Goal: Find contact information: Find contact information

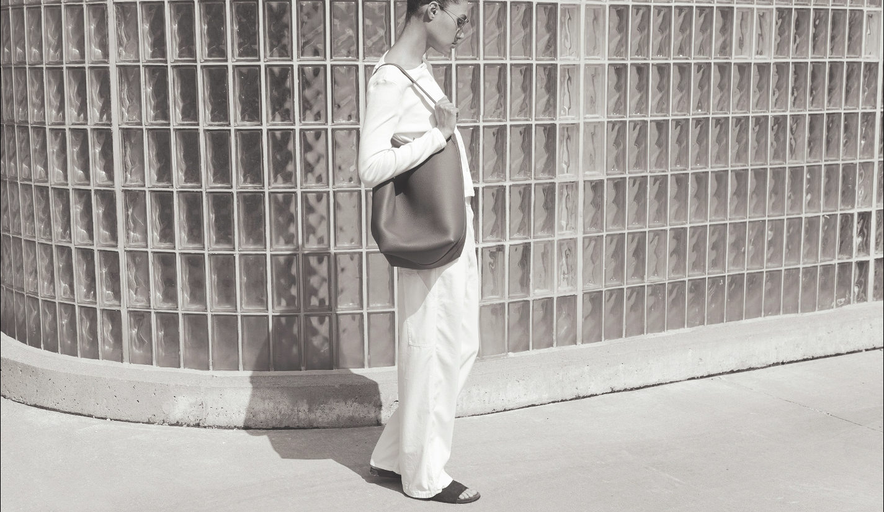
scroll to position [1340, 0]
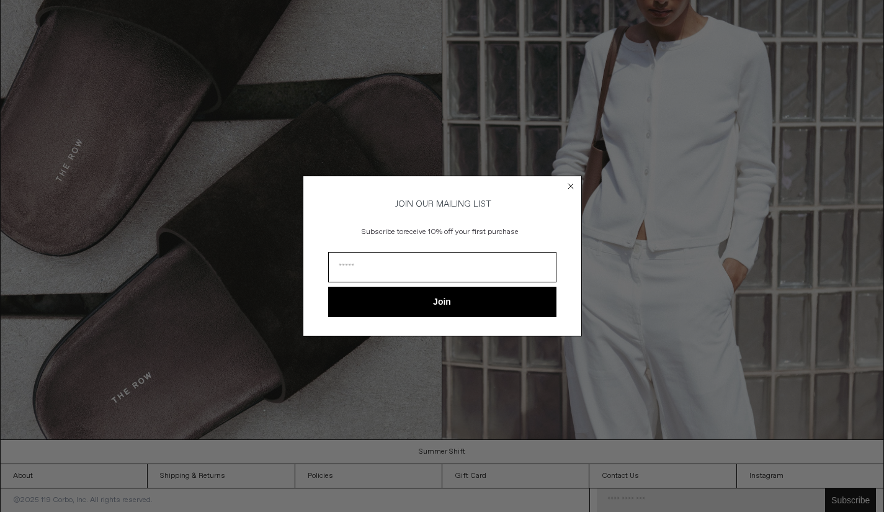
click at [570, 184] on icon "Close dialog" at bounding box center [570, 186] width 5 height 5
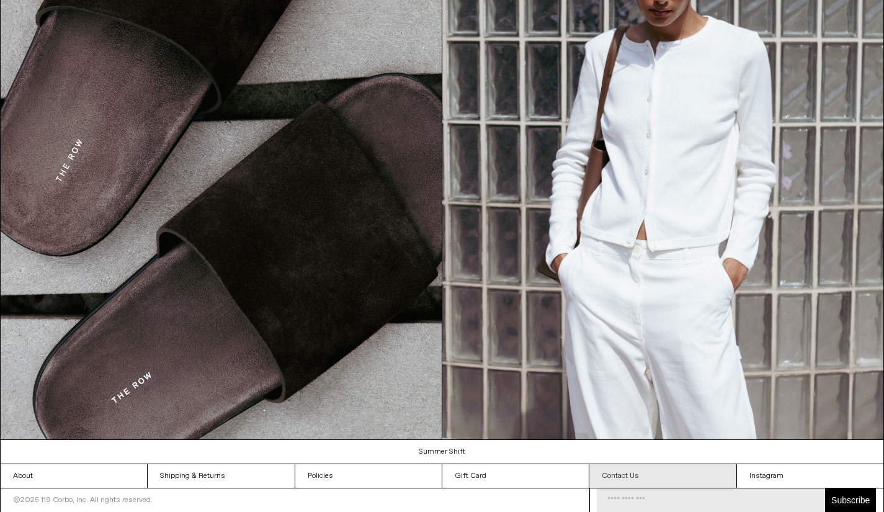
click at [643, 471] on link "Contact Us" at bounding box center [662, 476] width 146 height 24
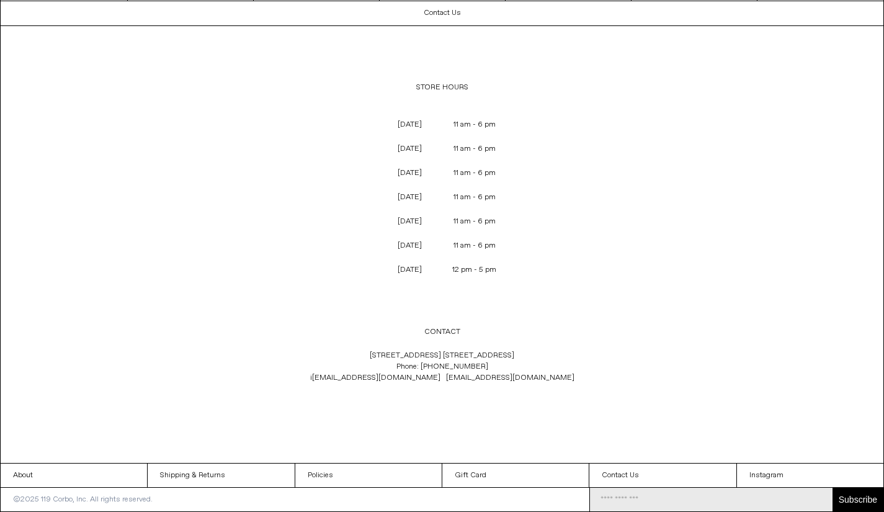
drag, startPoint x: 485, startPoint y: 366, endPoint x: 426, endPoint y: 367, distance: 58.9
click at [426, 367] on p "[STREET_ADDRESS] [GEOGRAPHIC_DATA] 1C4 Phone: [PHONE_NUMBER] i [EMAIL_ADDRESS][…" at bounding box center [442, 367] width 411 height 46
copy p "[PHONE_NUMBER]"
